Goal: Transaction & Acquisition: Purchase product/service

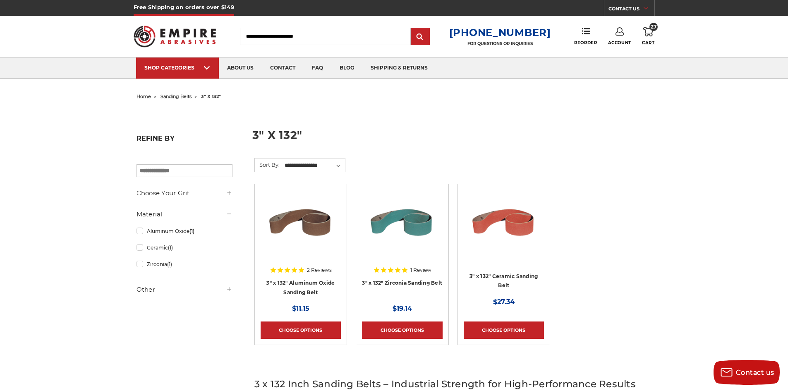
click at [649, 42] on span "Cart" at bounding box center [648, 42] width 12 height 5
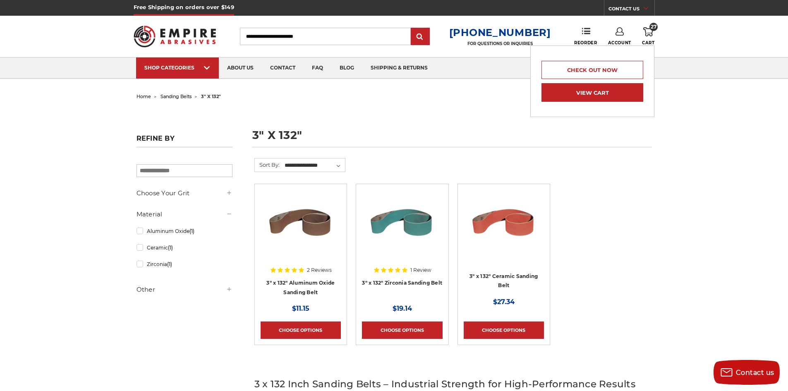
click at [602, 89] on link "View Cart" at bounding box center [593, 92] width 102 height 19
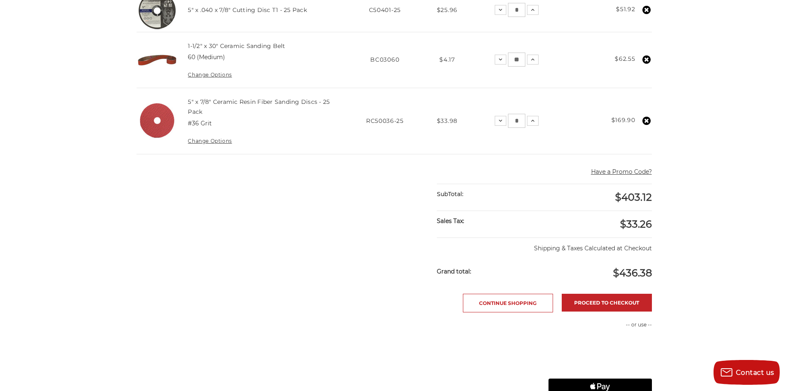
scroll to position [372, 0]
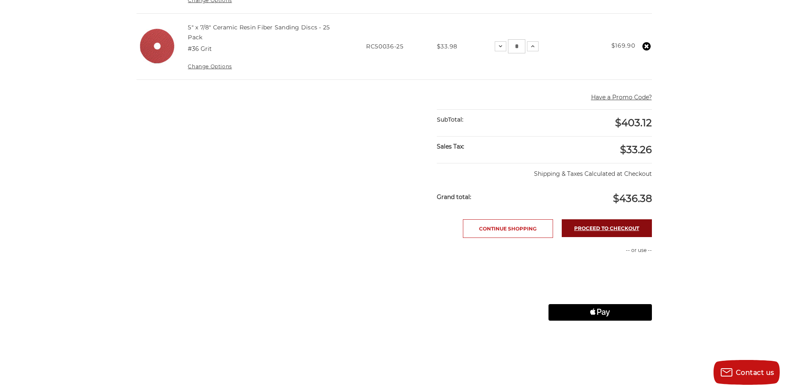
click at [590, 229] on link "Proceed to checkout" at bounding box center [607, 228] width 90 height 18
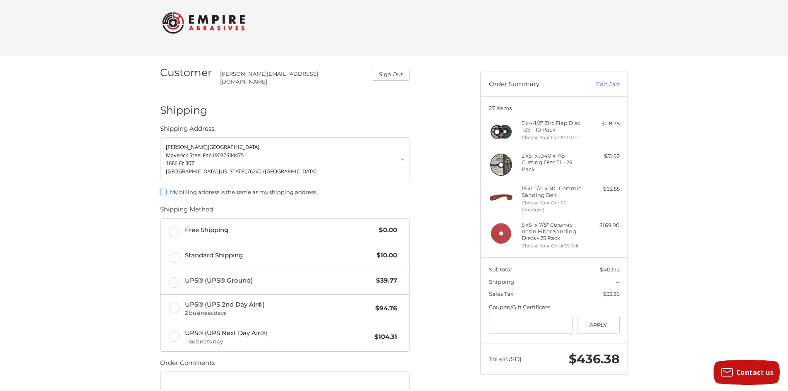
scroll to position [51, 0]
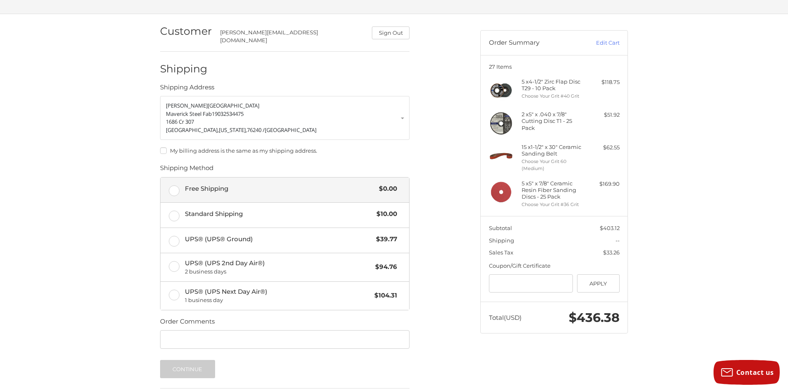
click at [176, 182] on label "Free Shipping $0.00" at bounding box center [285, 190] width 249 height 25
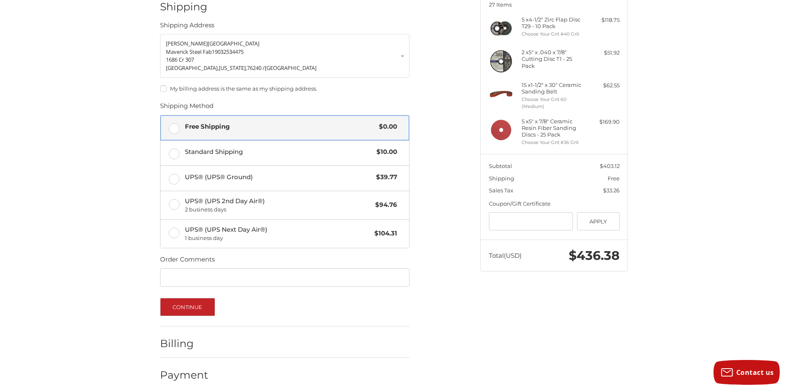
scroll to position [114, 0]
click at [202, 304] on button "Continue" at bounding box center [187, 306] width 55 height 18
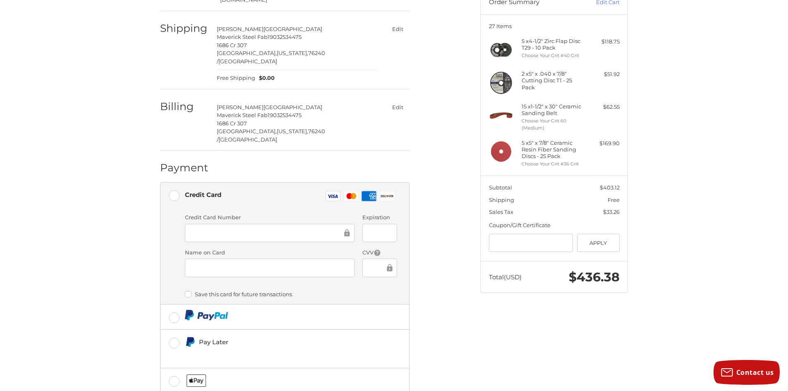
scroll to position [72, 0]
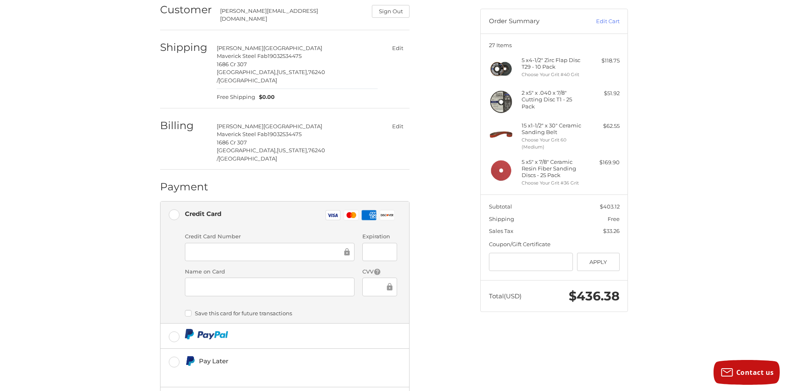
click at [397, 120] on button "Edit" at bounding box center [398, 126] width 24 height 12
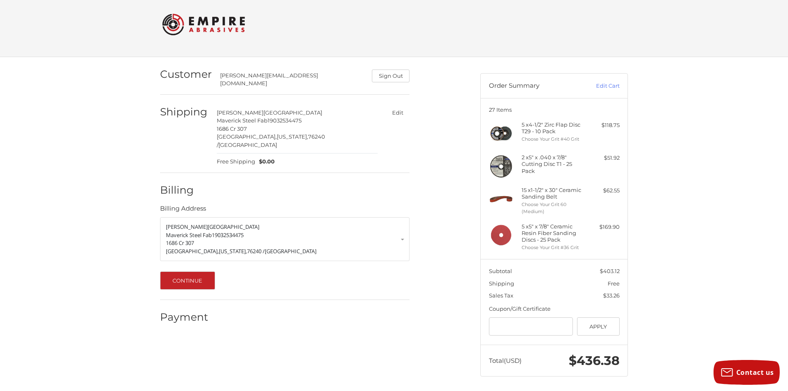
scroll to position [10, 0]
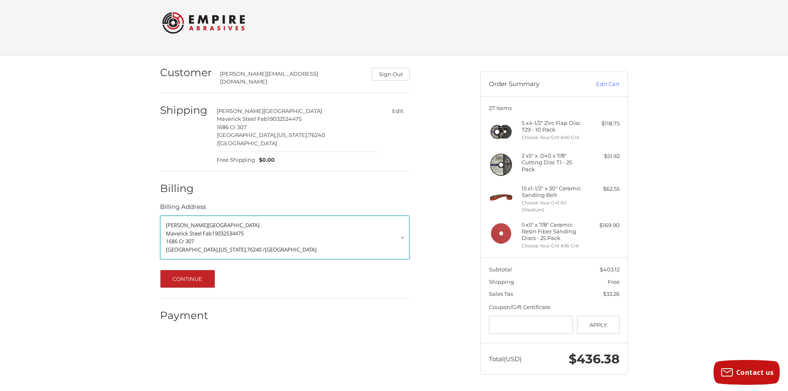
click at [401, 224] on link "James Lancaster Maverick Steel Fab 19032534475 1686 Cr 307 Gainesville, Texas, …" at bounding box center [285, 238] width 250 height 44
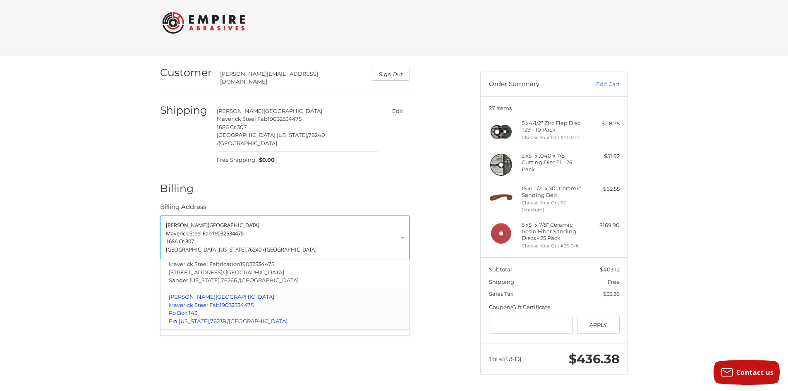
scroll to position [69, 0]
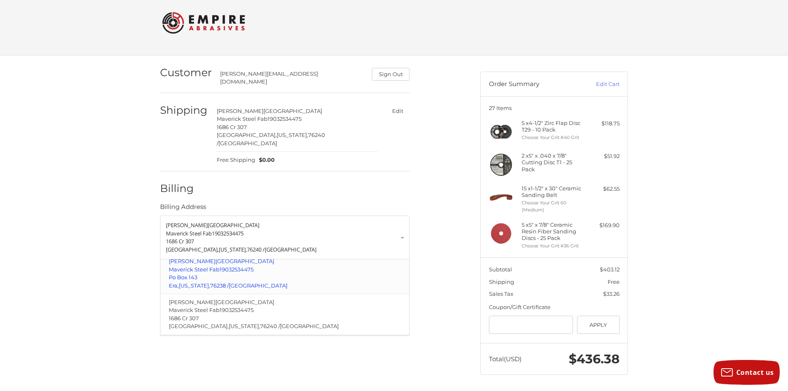
click at [255, 274] on p "Po Box 143" at bounding box center [285, 278] width 233 height 8
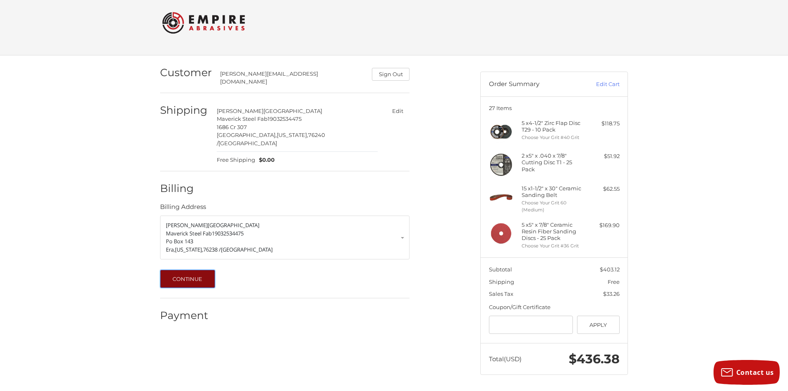
click at [207, 270] on button "Continue" at bounding box center [187, 279] width 55 height 18
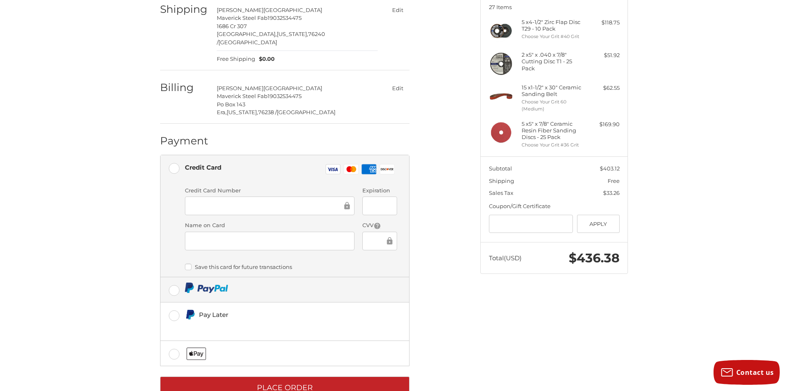
scroll to position [112, 0]
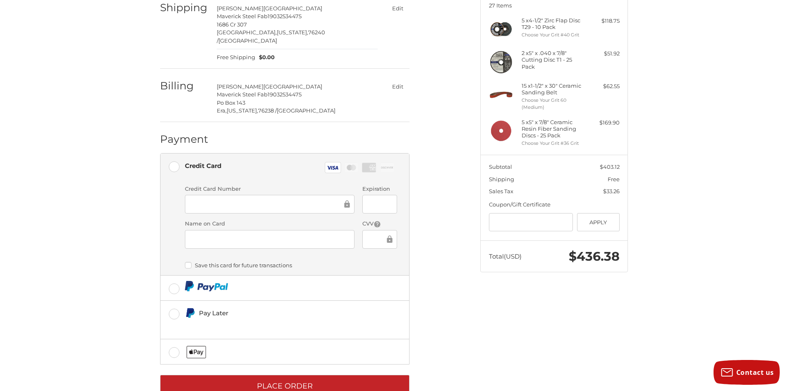
click at [382, 195] on div at bounding box center [380, 204] width 34 height 19
click at [230, 234] on iframe at bounding box center [270, 239] width 158 height 10
click at [367, 230] on div at bounding box center [380, 239] width 34 height 19
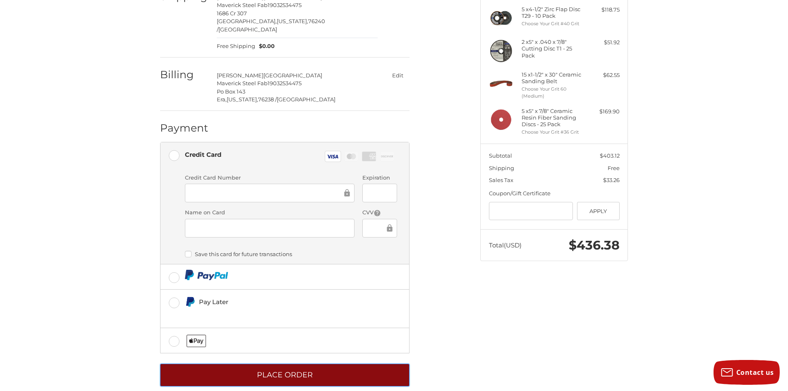
click at [295, 364] on button "Place Order" at bounding box center [285, 375] width 250 height 23
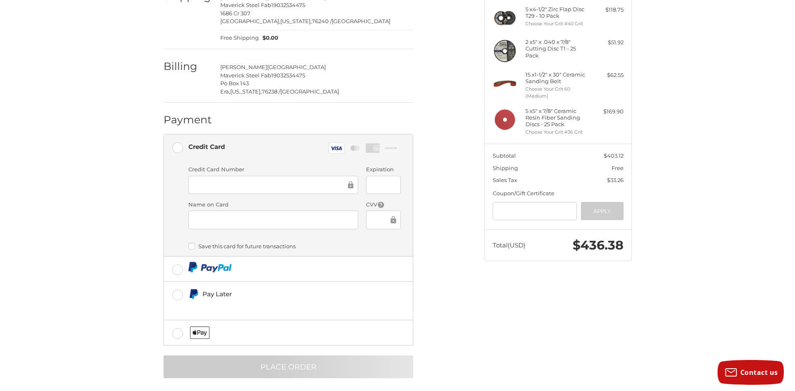
scroll to position [0, 0]
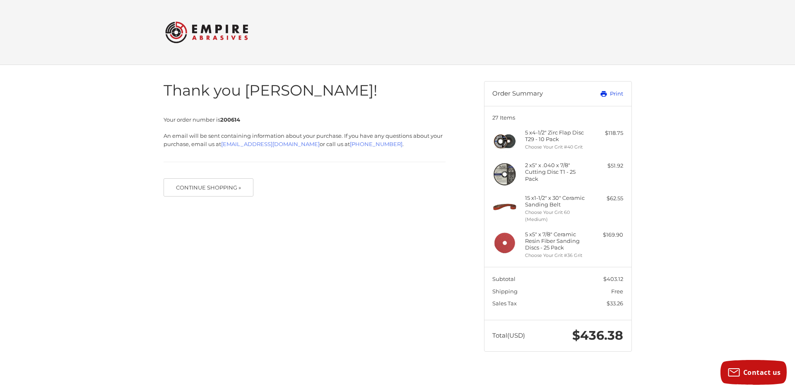
drag, startPoint x: 610, startPoint y: 95, endPoint x: 611, endPoint y: 335, distance: 240.0
click at [610, 95] on link "Print" at bounding box center [602, 94] width 41 height 8
